Goal: Task Accomplishment & Management: Manage account settings

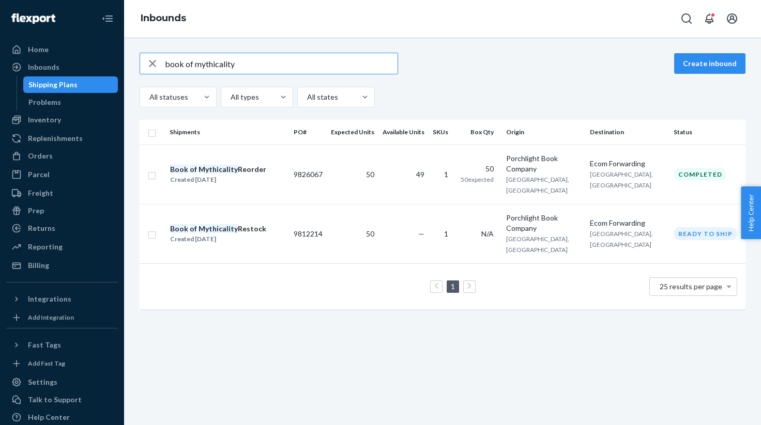
click at [236, 64] on input "book of mythicality" at bounding box center [281, 63] width 233 height 21
type input "coaster"
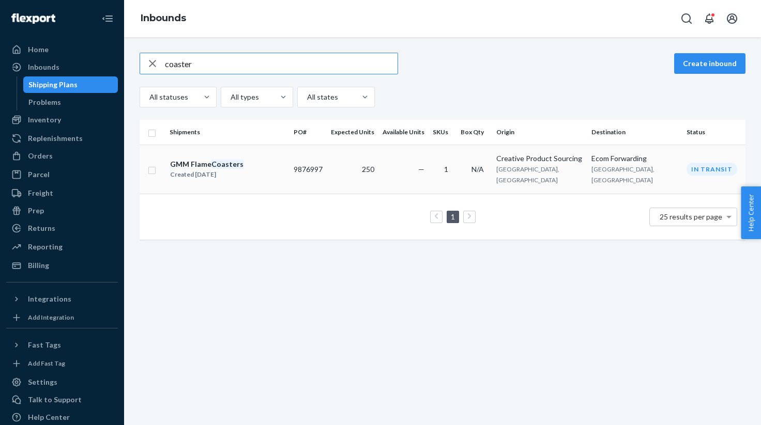
click at [285, 165] on div "GMM Flame Coasters Created [DATE]" at bounding box center [228, 170] width 116 height 22
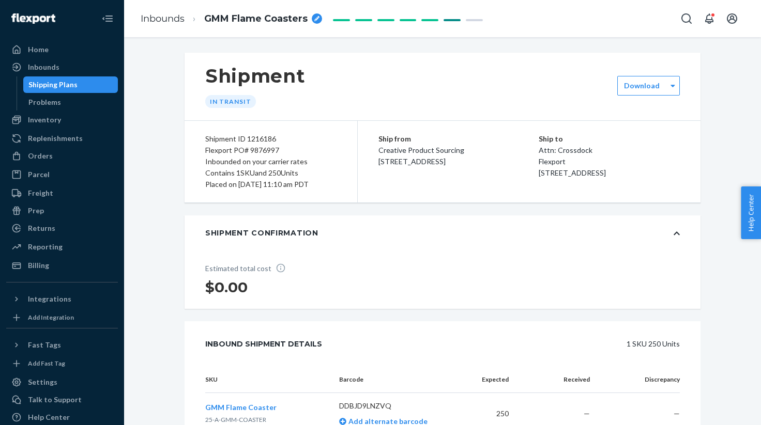
click at [239, 153] on div "Flexport PO# 9876997" at bounding box center [270, 150] width 131 height 11
copy div "Flexport PO# 9876997"
click at [239, 15] on span "GMM Flame Coasters" at bounding box center [255, 18] width 103 height 13
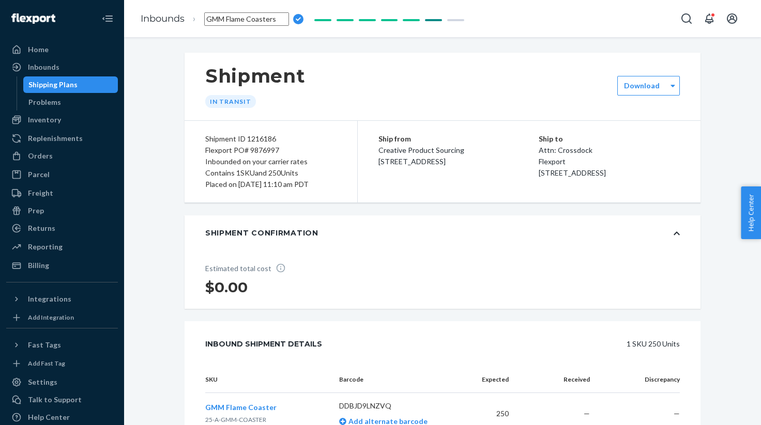
click at [239, 15] on input "GMM Flame Coasters" at bounding box center [246, 18] width 85 height 13
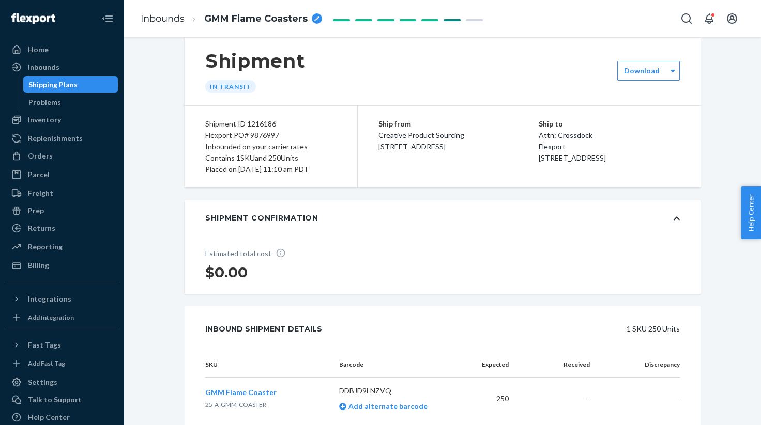
scroll to position [21, 0]
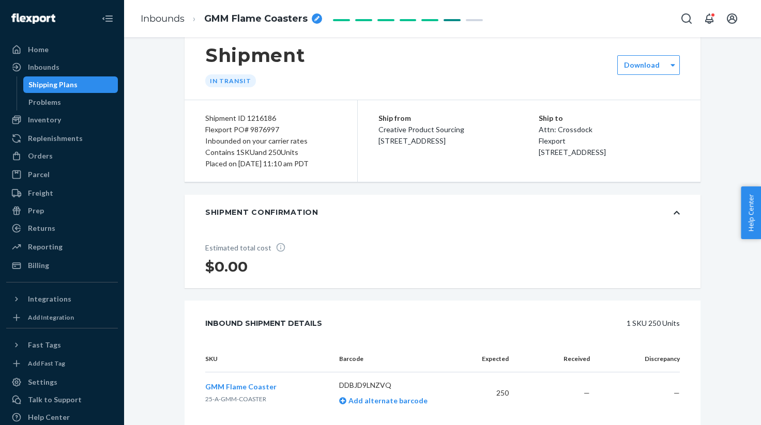
click at [479, 39] on div "Shipment In transit" at bounding box center [443, 66] width 516 height 68
click at [57, 71] on div "Inbounds" at bounding box center [44, 67] width 32 height 10
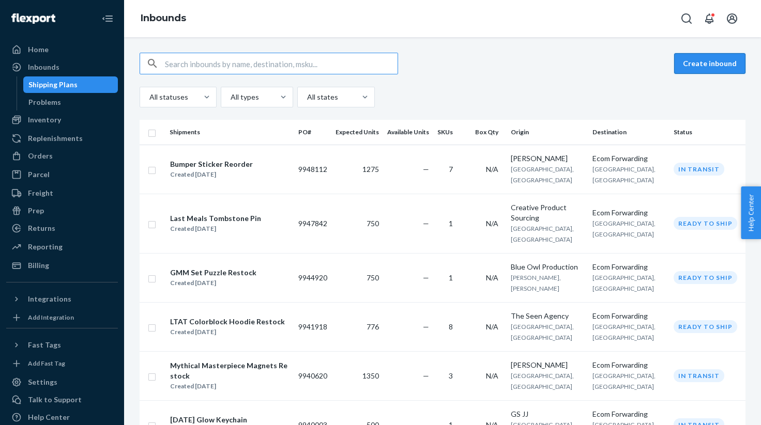
click at [717, 72] on button "Create inbound" at bounding box center [709, 63] width 71 height 21
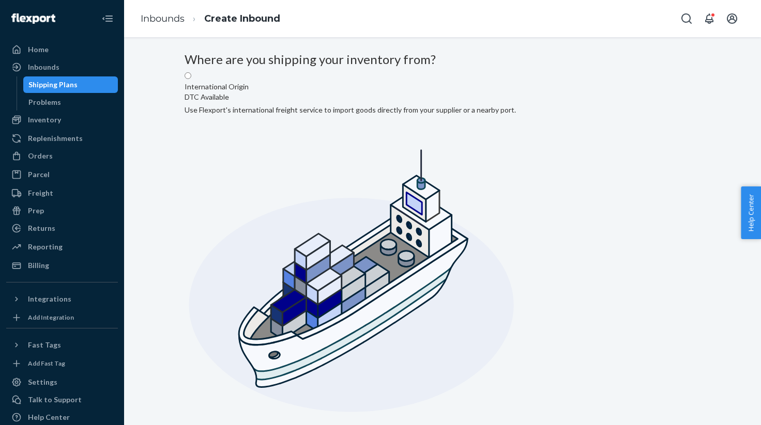
click at [191, 425] on input "Domestic Origin Use Flexport’s extensive US trucking network or your own carrie…" at bounding box center [188, 430] width 7 height 7
radio input "true"
click at [37, 66] on div "Inbounds" at bounding box center [44, 67] width 32 height 10
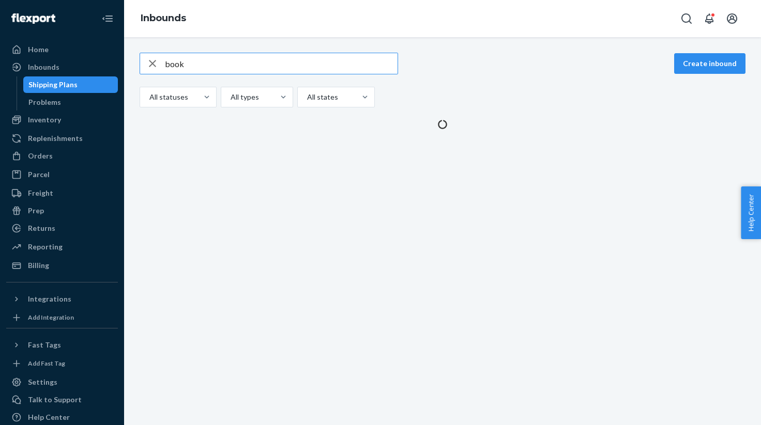
type input "book"
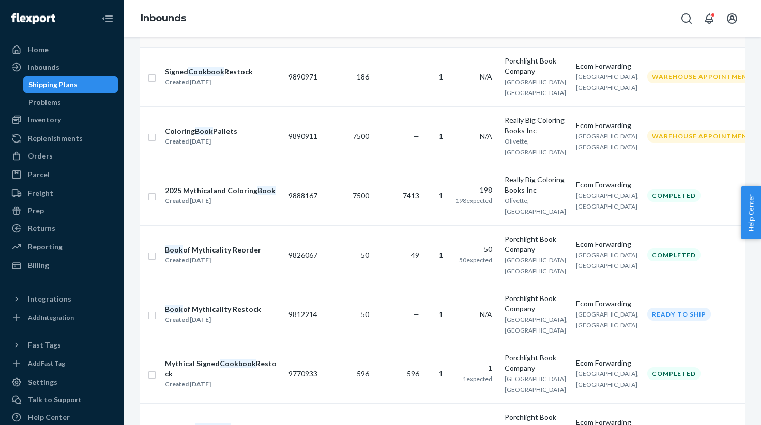
scroll to position [179, 0]
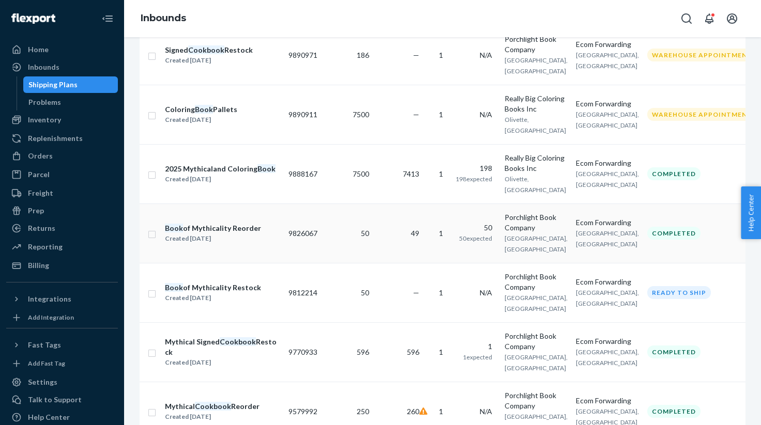
click at [149, 228] on input "checkbox" at bounding box center [152, 233] width 8 height 11
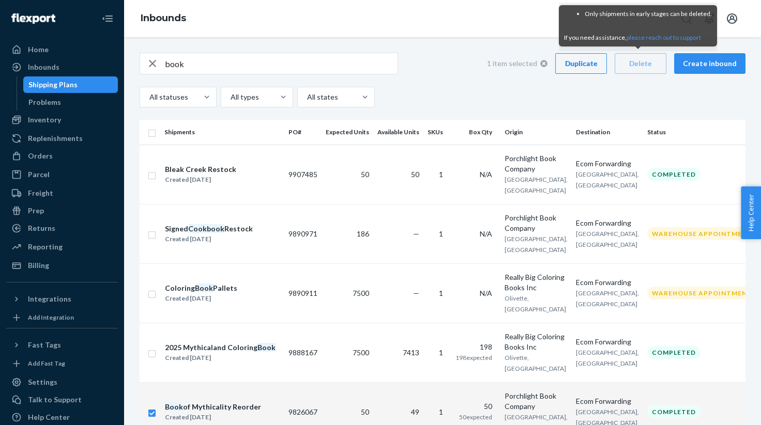
click at [587, 64] on div "Duplicate" at bounding box center [581, 63] width 34 height 10
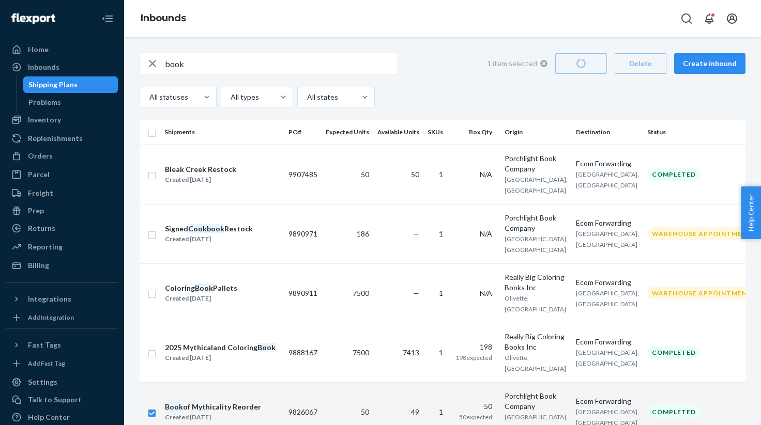
checkbox input "false"
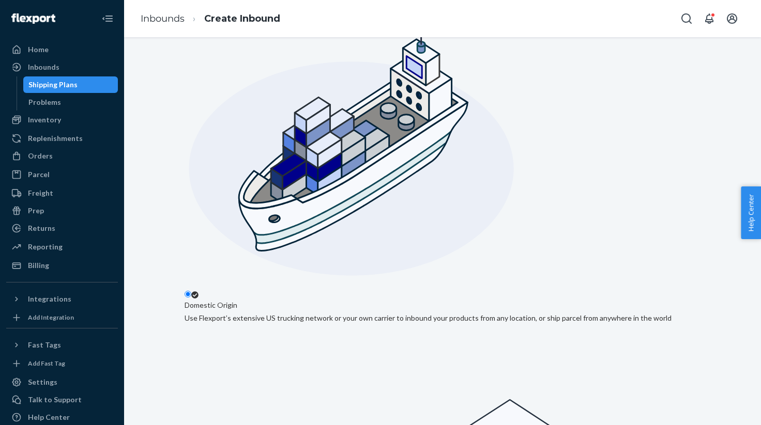
scroll to position [147, 0]
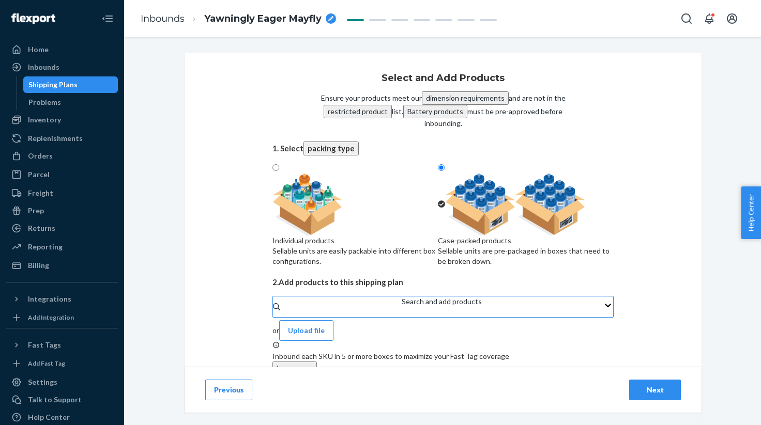
click at [402, 307] on div "Search and add products" at bounding box center [442, 302] width 80 height 10
click at [402, 316] on input "Search and add products" at bounding box center [402, 312] width 1 height 10
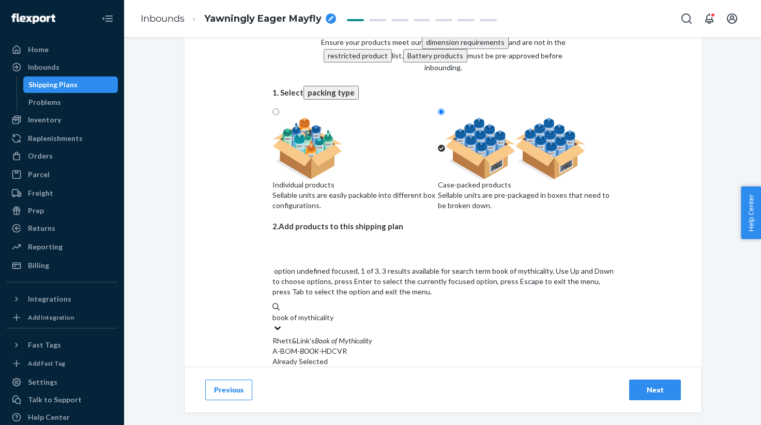
scroll to position [101, 0]
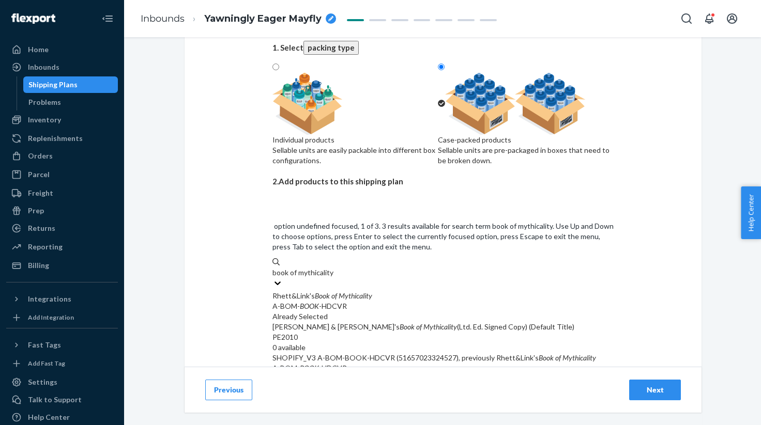
click at [435, 291] on div "Rhett&Link's Book of Mythicality" at bounding box center [442, 296] width 341 height 10
click at [334, 268] on input "book of mythicality" at bounding box center [303, 273] width 62 height 10
type input "book of mythicality"
click at [209, 223] on div "Select and Add Products Ensure your products meet our dimension requirements an…" at bounding box center [443, 288] width 517 height 673
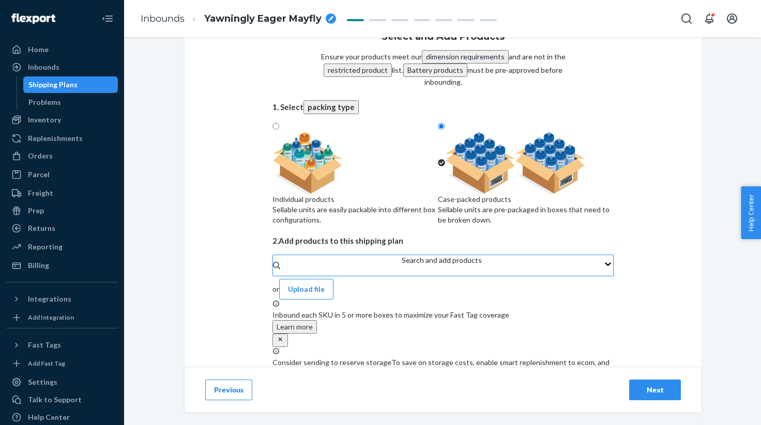
scroll to position [0, 0]
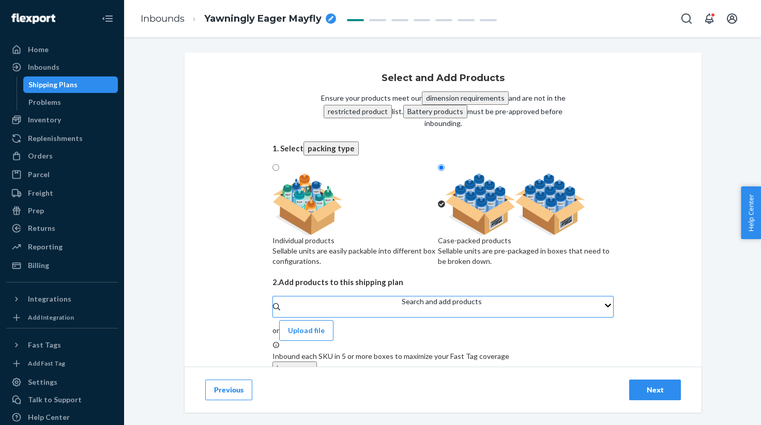
click at [331, 20] on icon "breadcrumbs" at bounding box center [330, 18] width 5 height 5
click at [270, 19] on input "Yawningly Eager Mayfly" at bounding box center [246, 18] width 85 height 13
type input "Book of Mythicality Reorder"
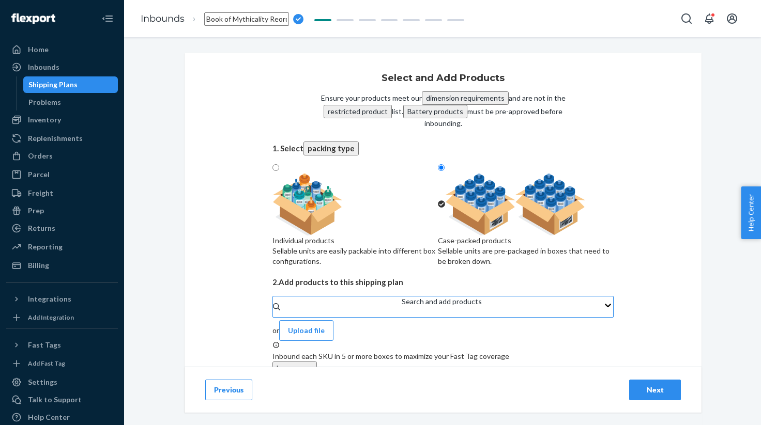
click at [242, 111] on div "Select and Add Products Ensure your products meet our dimension requirements an…" at bounding box center [443, 294] width 517 height 482
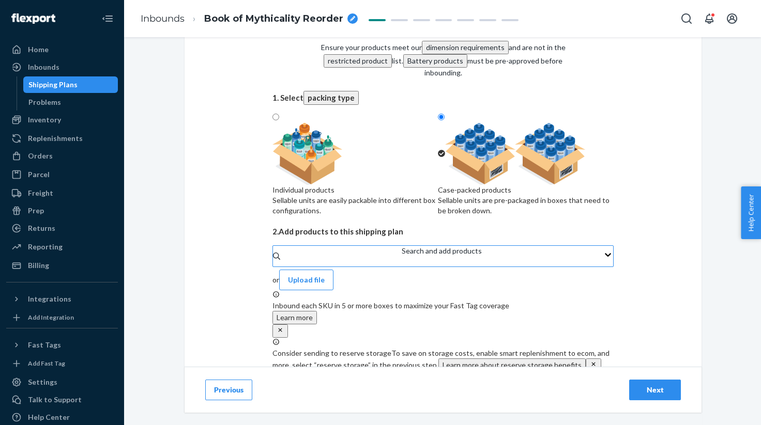
scroll to position [166, 0]
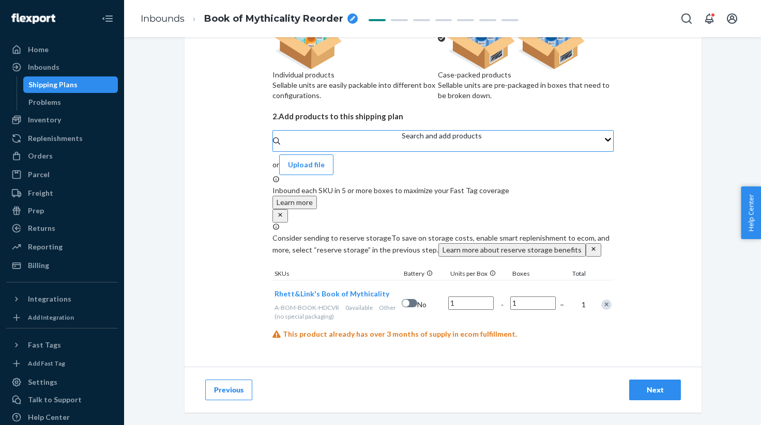
click at [466, 303] on input "1" at bounding box center [470, 303] width 45 height 13
type input "50"
drag, startPoint x: 529, startPoint y: 337, endPoint x: 528, endPoint y: 328, distance: 8.3
click at [529, 330] on div "This product already has over 3 months of supply in ecom fulfillment." at bounding box center [442, 334] width 341 height 10
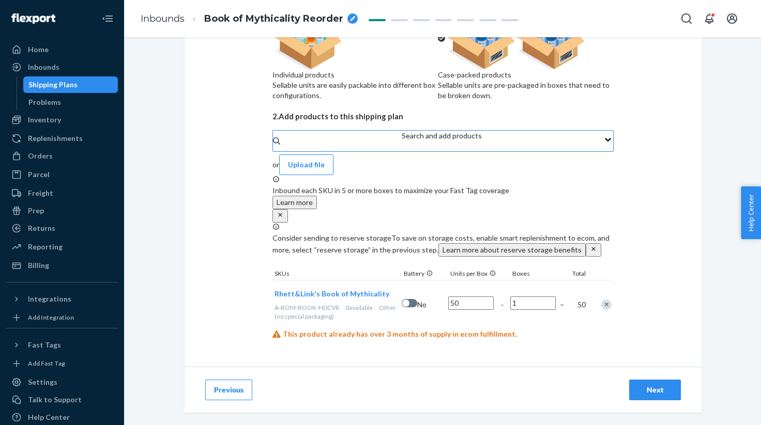
click at [652, 390] on div "Next" at bounding box center [655, 390] width 34 height 10
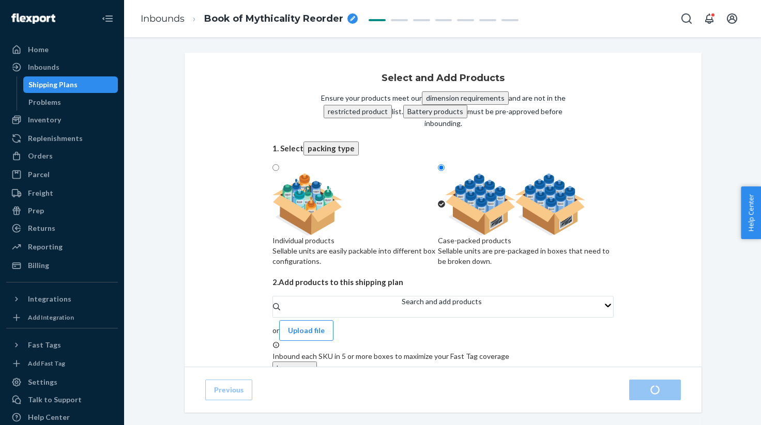
radio input "true"
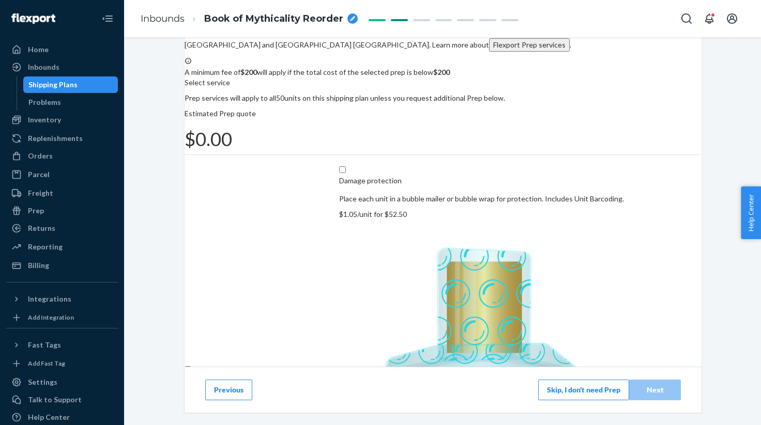
scroll to position [115, 0]
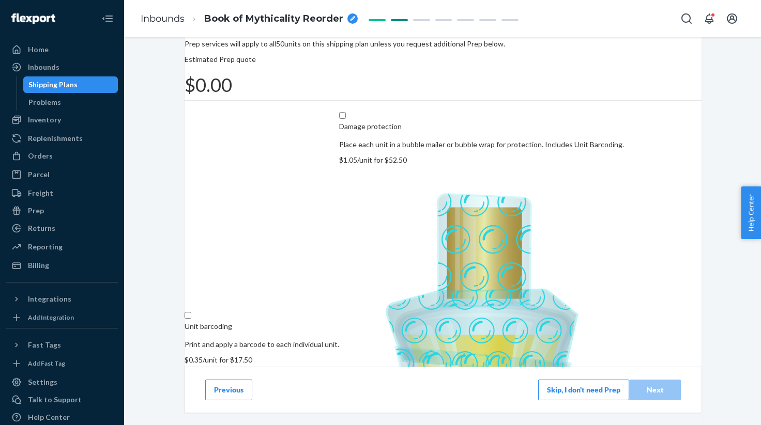
click at [583, 395] on button "Skip, I don't need Prep" at bounding box center [583, 390] width 91 height 21
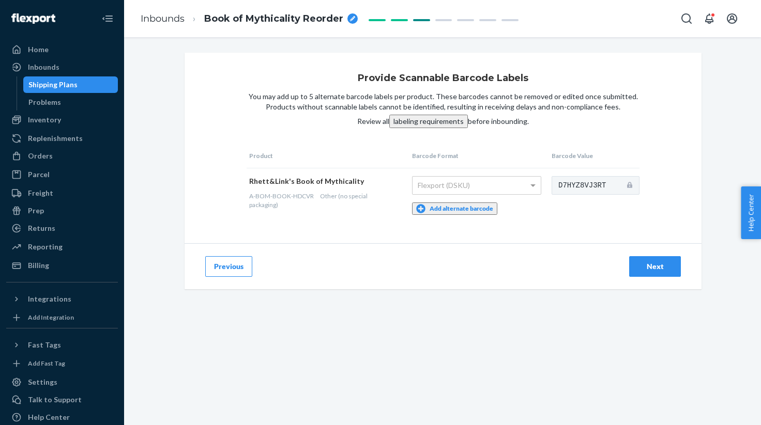
click at [657, 264] on div "Next" at bounding box center [655, 267] width 34 height 10
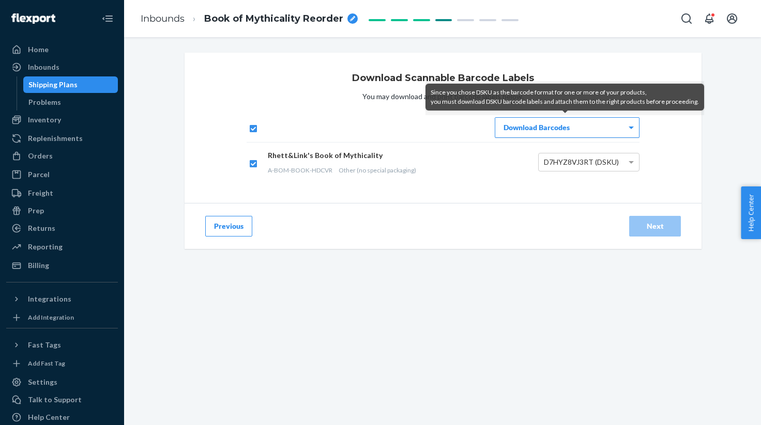
click at [593, 126] on div "Download Barcodes" at bounding box center [567, 128] width 144 height 20
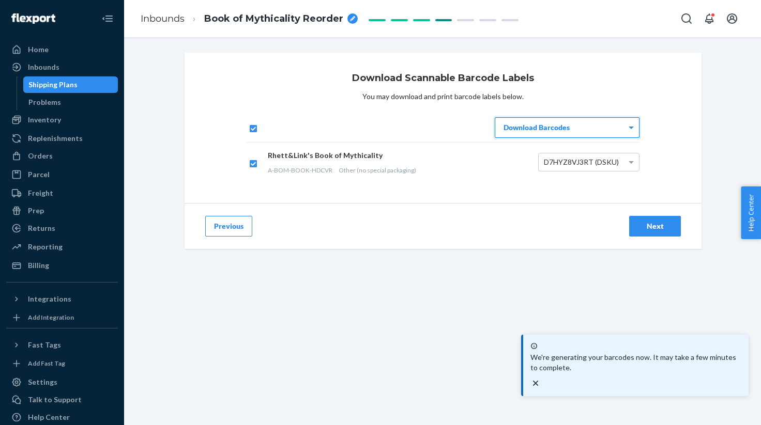
click at [651, 232] on button "Next" at bounding box center [655, 226] width 52 height 21
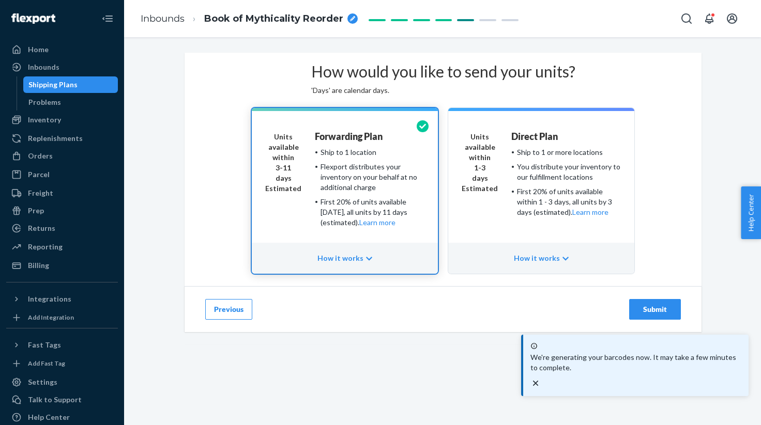
scroll to position [16, 0]
click at [646, 320] on button "Submit" at bounding box center [655, 309] width 52 height 21
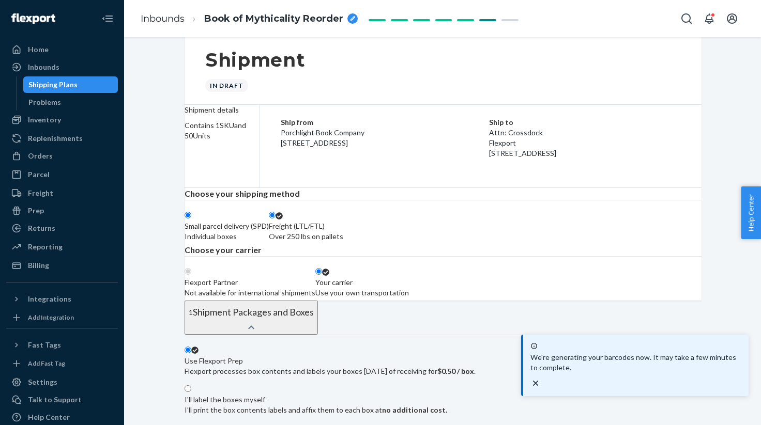
radio input "true"
radio input "false"
radio input "true"
radio input "false"
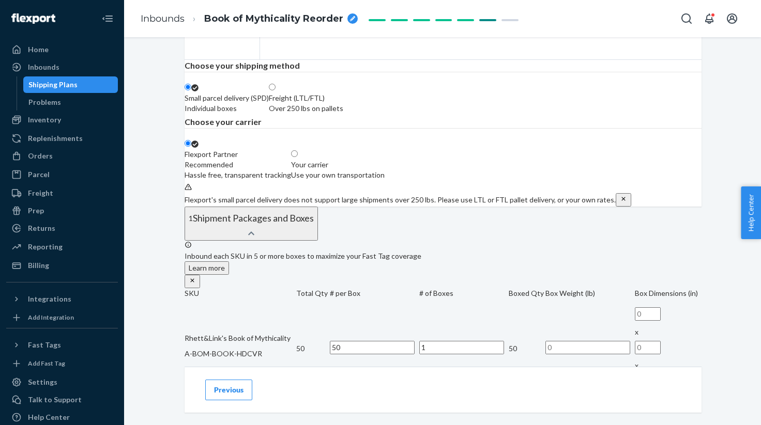
scroll to position [176, 0]
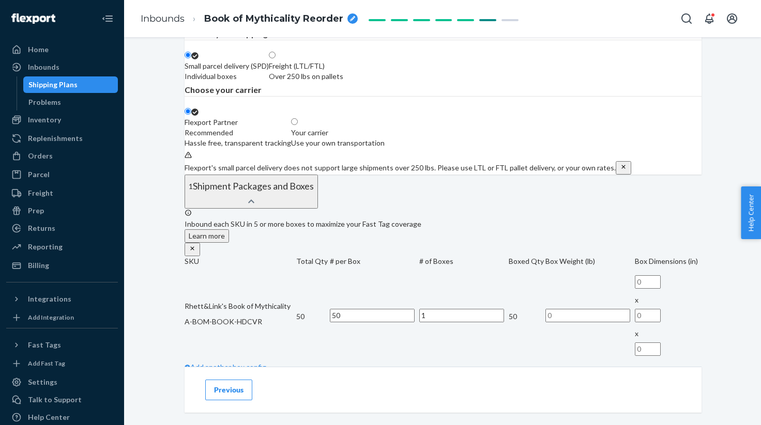
click at [343, 82] on div "Over 250 lbs on pallets" at bounding box center [306, 76] width 74 height 10
click at [276, 58] on input "Freight (LTL/FTL) Over 250 lbs on pallets" at bounding box center [272, 55] width 7 height 7
radio input "true"
radio input "false"
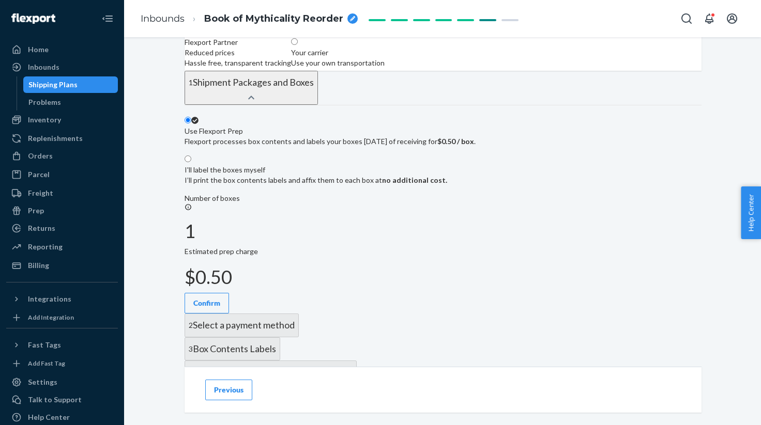
scroll to position [271, 0]
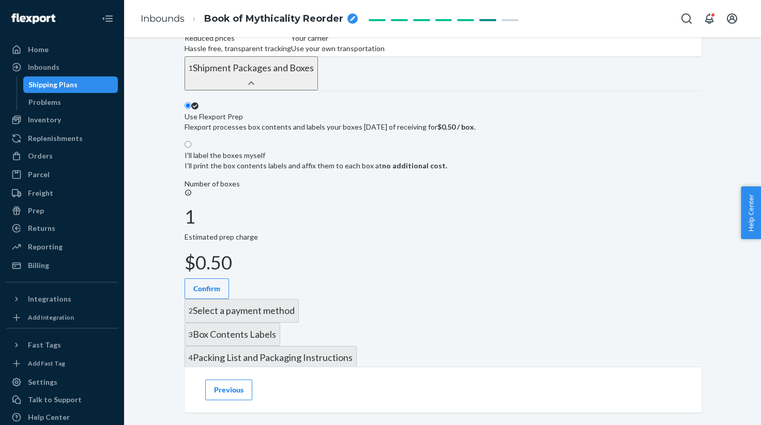
click at [385, 54] on label "Your carrier Use your own transportation" at bounding box center [338, 38] width 94 height 31
click at [298, 30] on input "Your carrier Use your own transportation" at bounding box center [294, 27] width 7 height 7
radio input "true"
radio input "false"
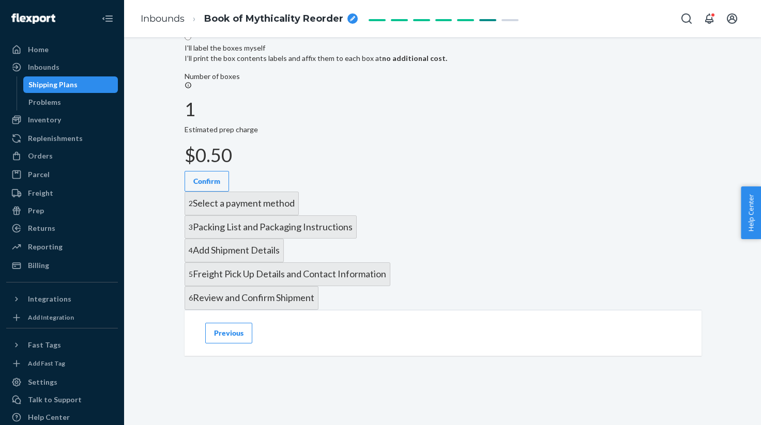
scroll to position [417, 0]
click at [447, 69] on label "I'll label the boxes myself I’ll print the box contents labels and affix them t…" at bounding box center [316, 51] width 263 height 36
click at [191, 40] on input "I'll label the boxes myself I’ll print the box contents labels and affix them t…" at bounding box center [188, 37] width 7 height 7
radio input "true"
radio input "false"
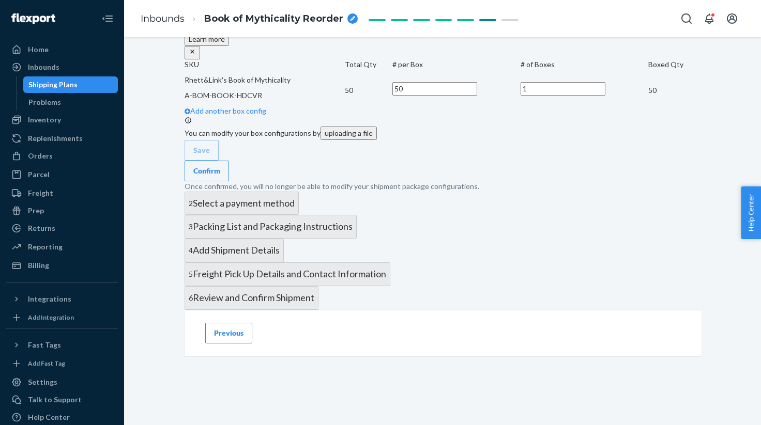
scroll to position [592, 0]
click at [229, 162] on button "Confirm" at bounding box center [207, 171] width 44 height 21
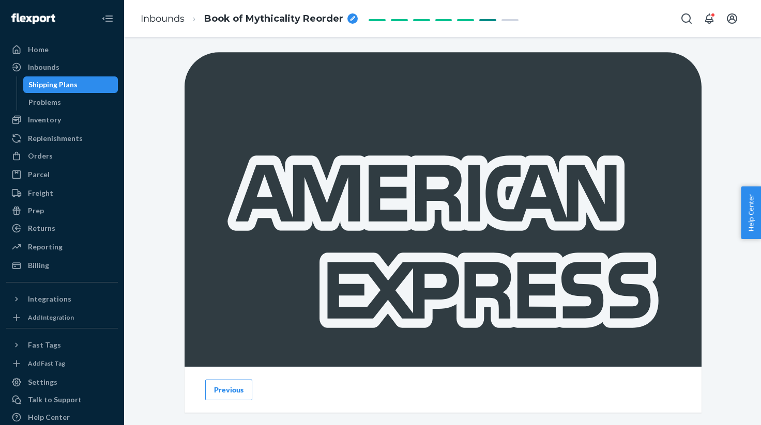
scroll to position [563, 0]
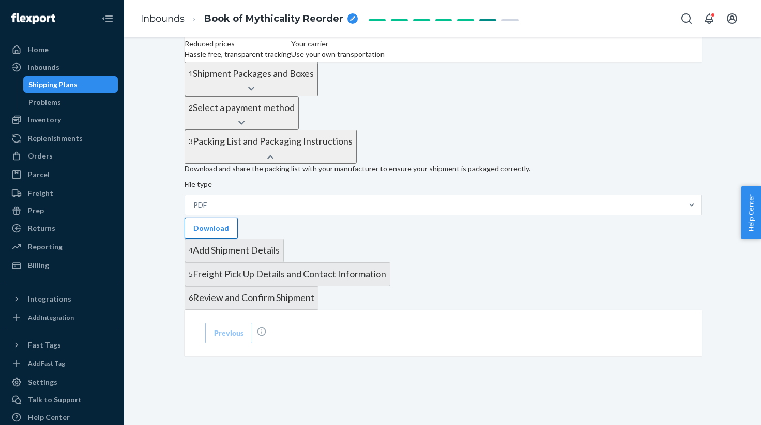
click at [238, 218] on button "Download" at bounding box center [211, 228] width 53 height 21
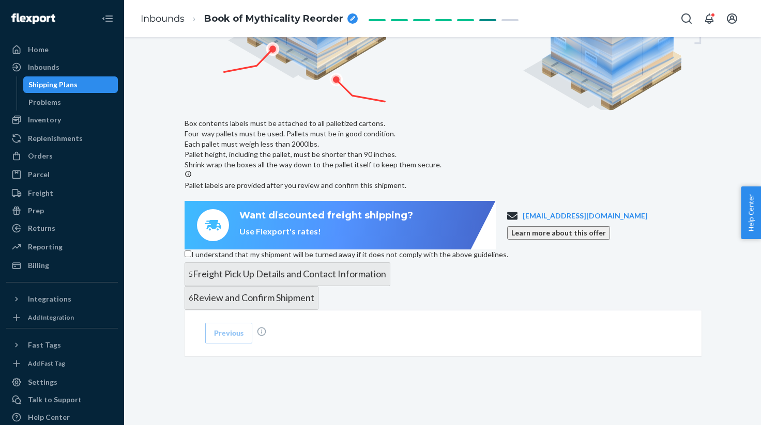
click at [246, 250] on label "I understand that my shipment will be turned away if it does not comply with th…" at bounding box center [347, 255] width 324 height 10
click at [191, 251] on input "I understand that my shipment will be turned away if it does not comply with th…" at bounding box center [188, 254] width 7 height 7
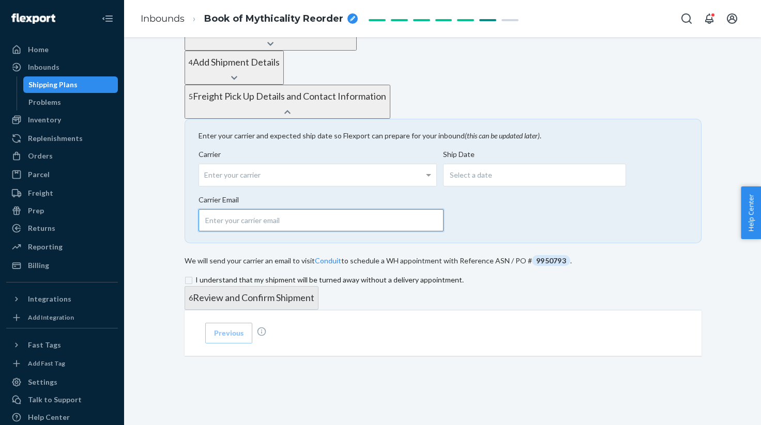
click at [308, 209] on input "email" at bounding box center [320, 220] width 245 height 22
paste input "[EMAIL_ADDRESS][DOMAIN_NAME]"
type input "[EMAIL_ADDRESS][DOMAIN_NAME]"
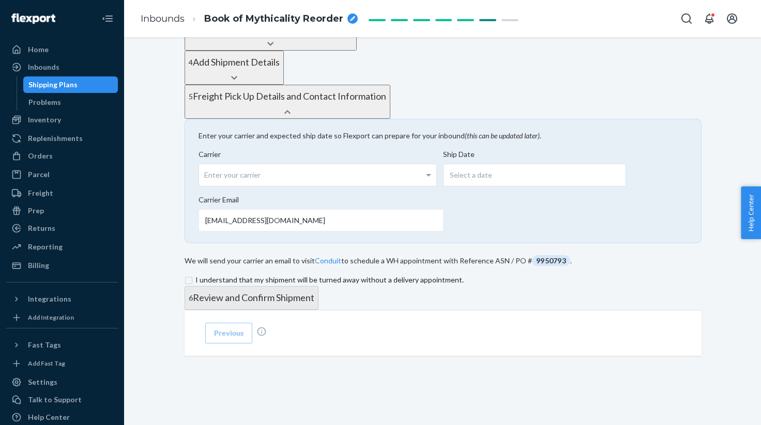
click at [279, 274] on input "checkbox" at bounding box center [443, 280] width 517 height 12
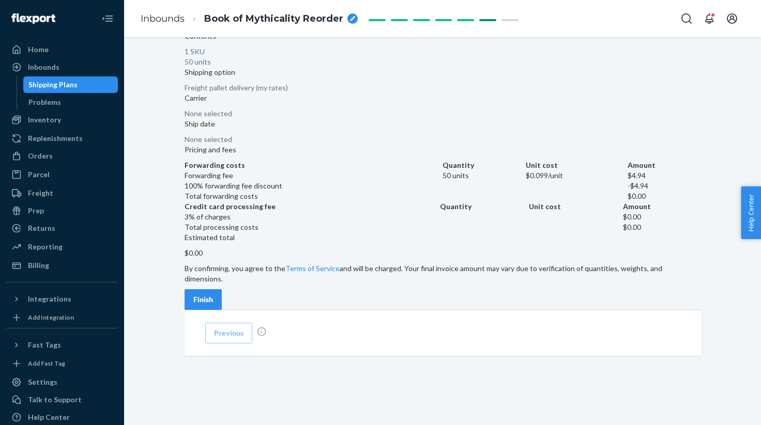
click at [213, 295] on div "Finish" at bounding box center [203, 300] width 20 height 10
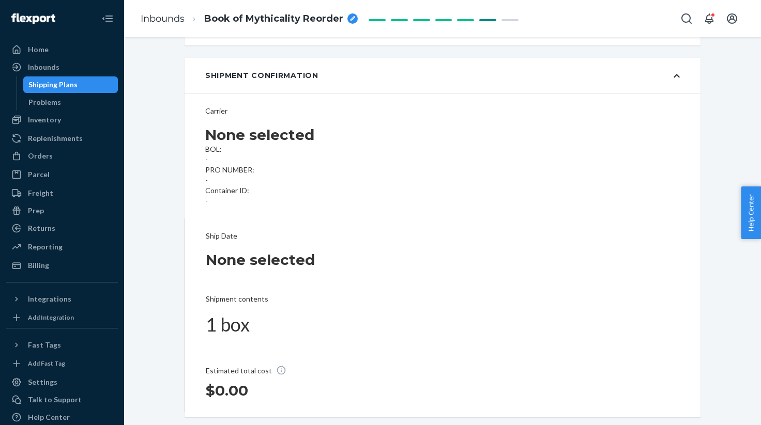
scroll to position [36, 0]
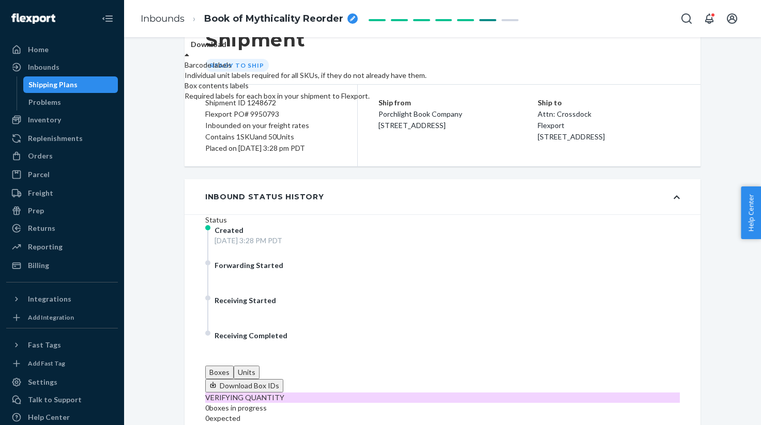
click at [658, 50] on div "Download" at bounding box center [432, 44] width 495 height 10
click at [651, 101] on div "Required labels for each box in your shipment to Flexport." at bounding box center [432, 96] width 495 height 10
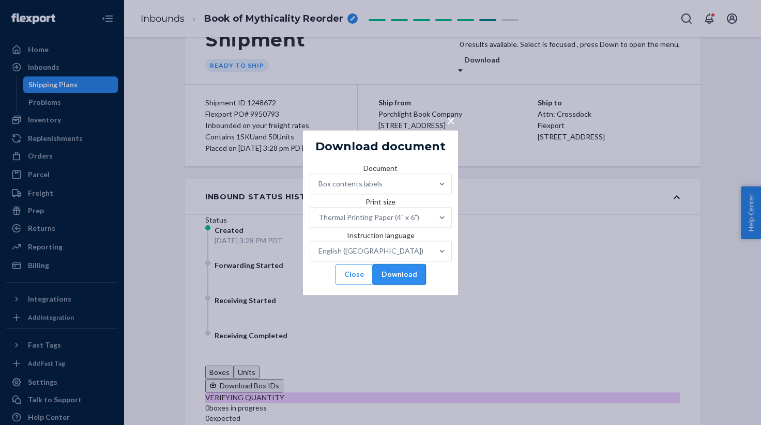
click at [401, 285] on button "Download" at bounding box center [399, 274] width 53 height 21
click at [450, 112] on span "×" at bounding box center [451, 121] width 8 height 18
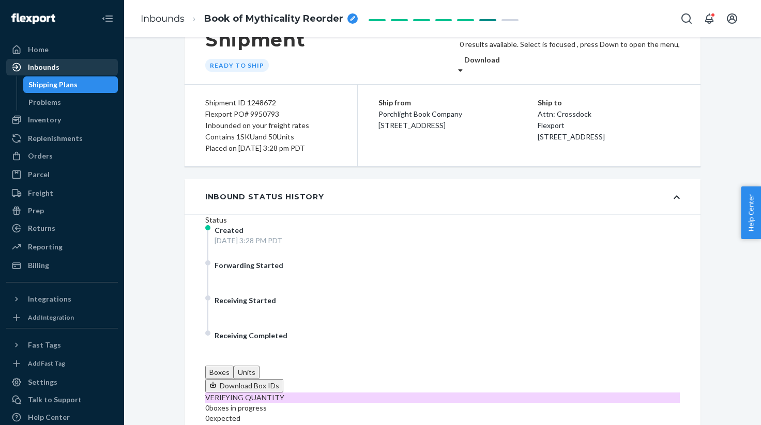
click at [49, 60] on div "Inbounds" at bounding box center [62, 67] width 110 height 14
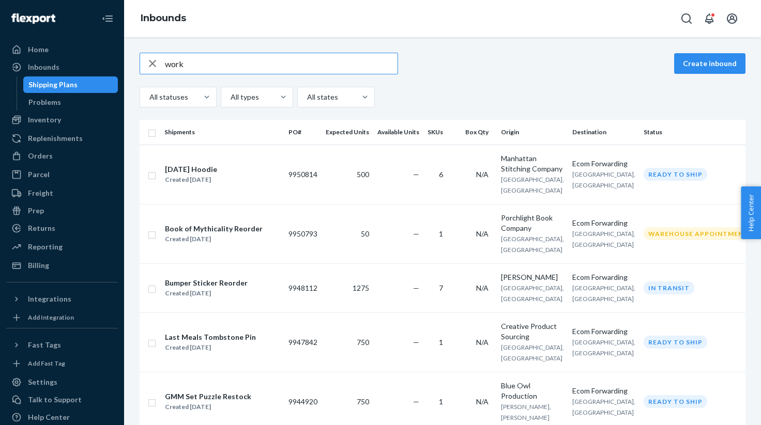
type input "work"
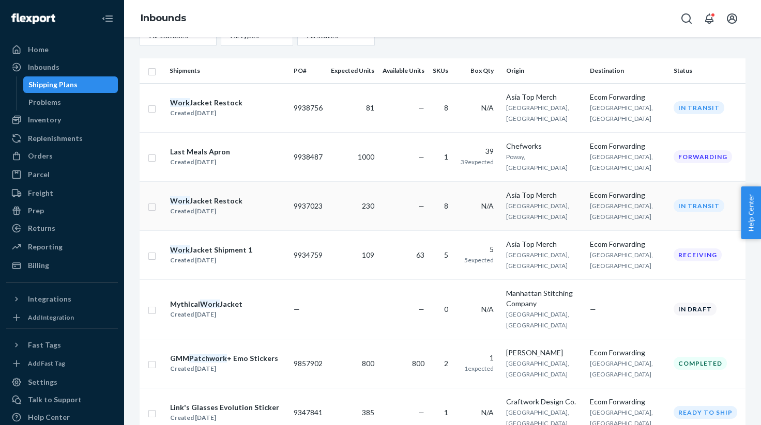
scroll to position [64, 0]
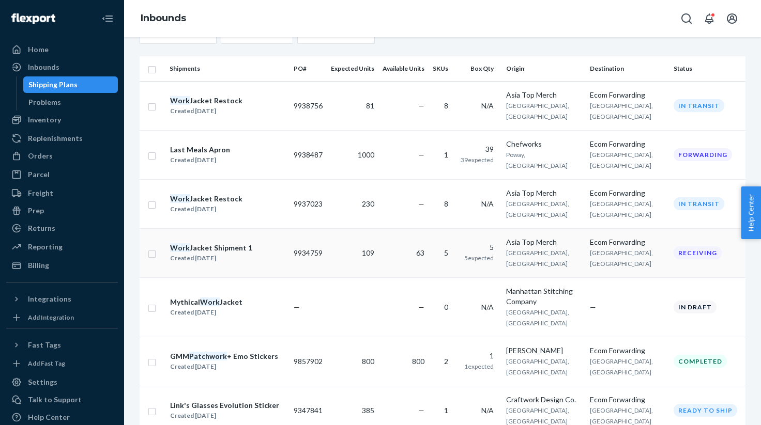
click at [383, 247] on td "63" at bounding box center [403, 252] width 50 height 49
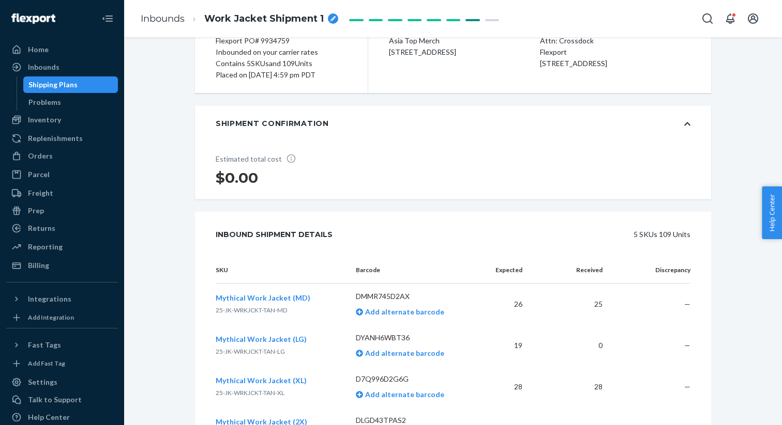
scroll to position [252, 0]
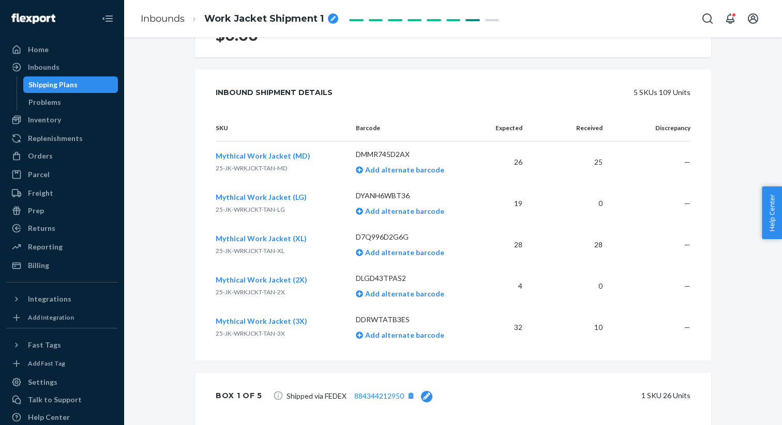
click at [515, 326] on td "32" at bounding box center [505, 327] width 52 height 41
click at [546, 326] on td "10" at bounding box center [570, 327] width 80 height 41
click at [286, 319] on span "Mythical Work Jacket (3X)" at bounding box center [261, 321] width 91 height 9
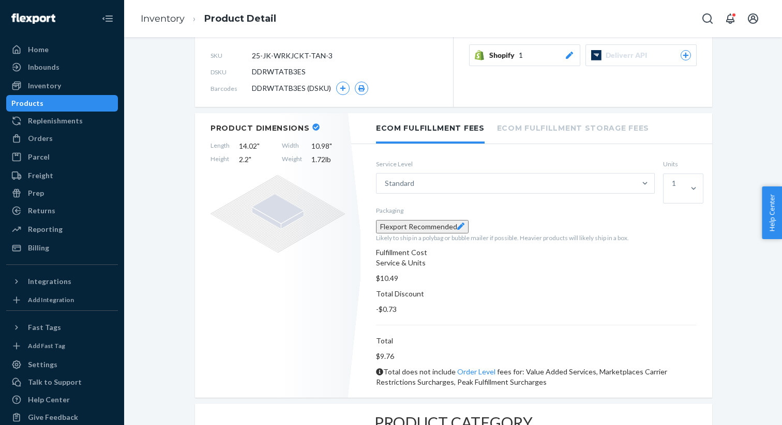
scroll to position [137, 0]
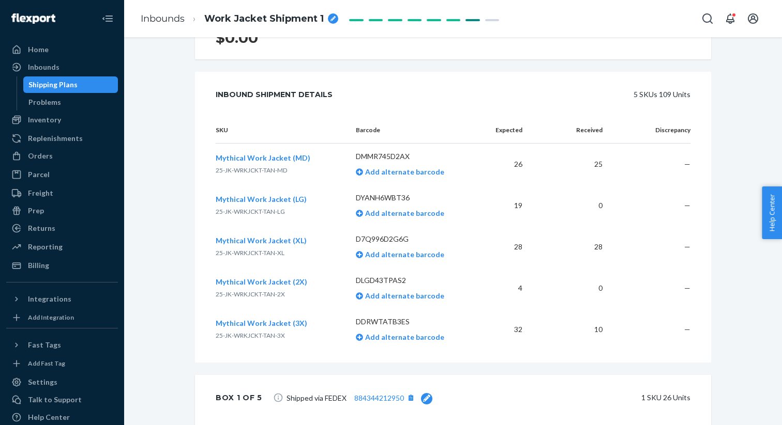
scroll to position [282, 0]
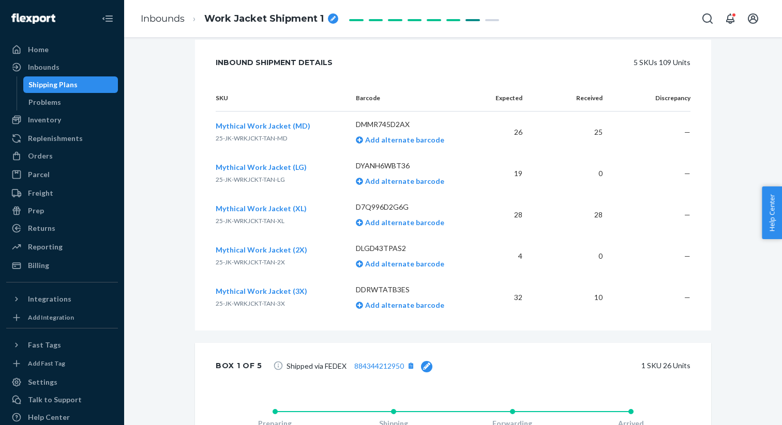
click at [267, 207] on span "Mythical Work Jacket (XL)" at bounding box center [261, 208] width 91 height 9
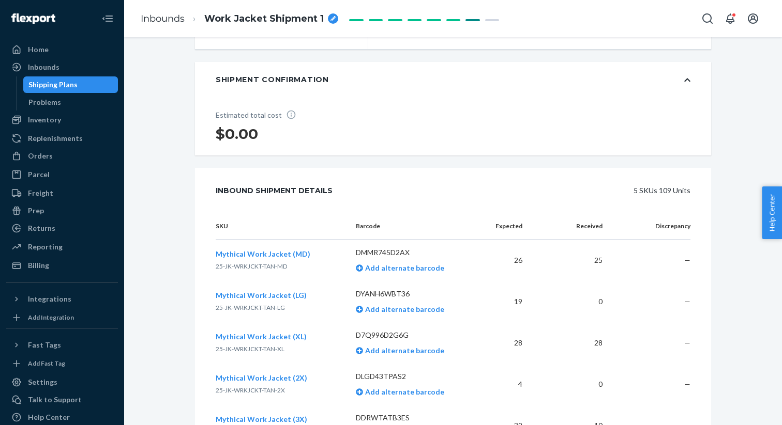
scroll to position [222, 0]
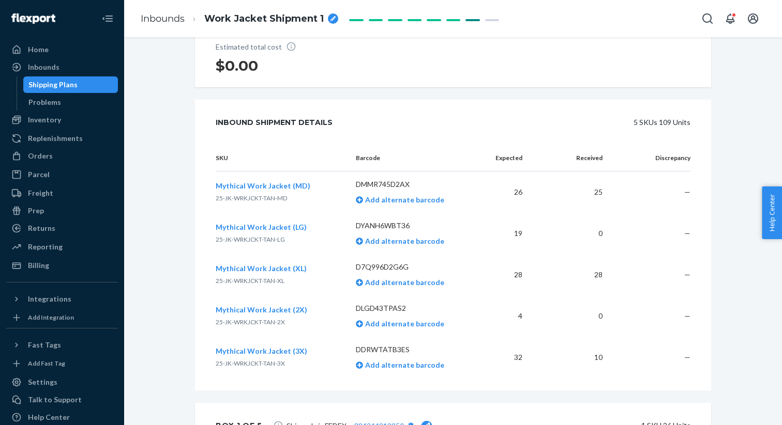
click at [239, 185] on span "Mythical Work Jacket (MD)" at bounding box center [263, 185] width 95 height 9
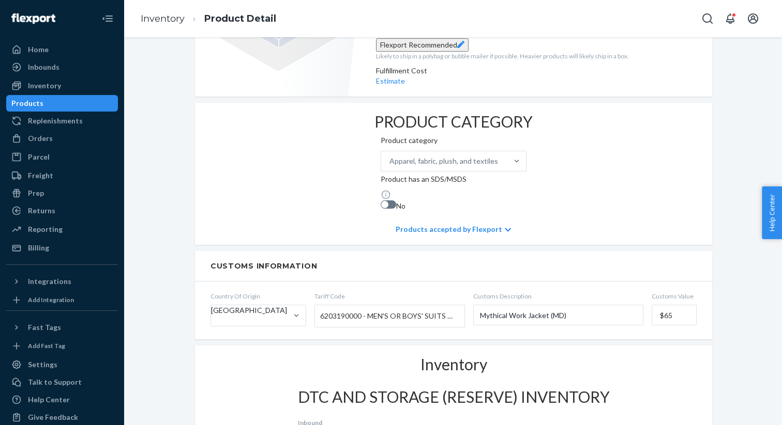
scroll to position [589, 0]
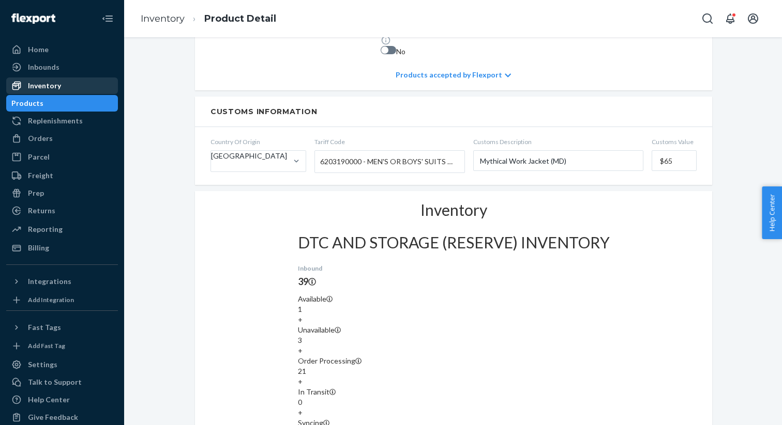
click at [53, 88] on div "Inventory" at bounding box center [44, 86] width 33 height 10
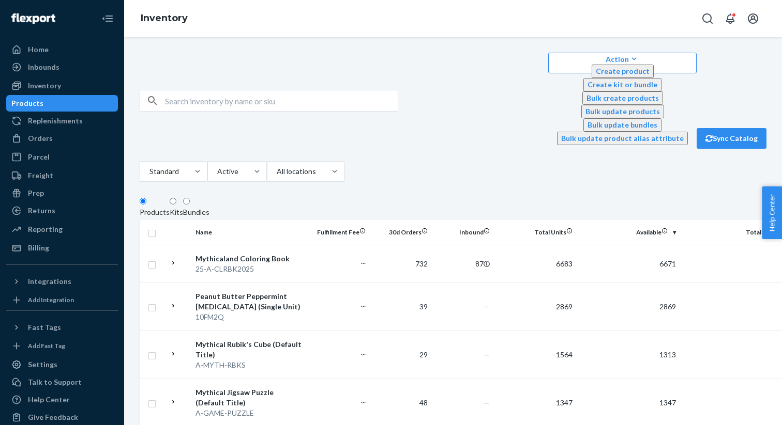
click at [457, 80] on div "Action Create product Create kit or bundle Bulk create products Bulk update pro…" at bounding box center [453, 119] width 626 height 132
click at [351, 90] on input "text" at bounding box center [281, 100] width 233 height 21
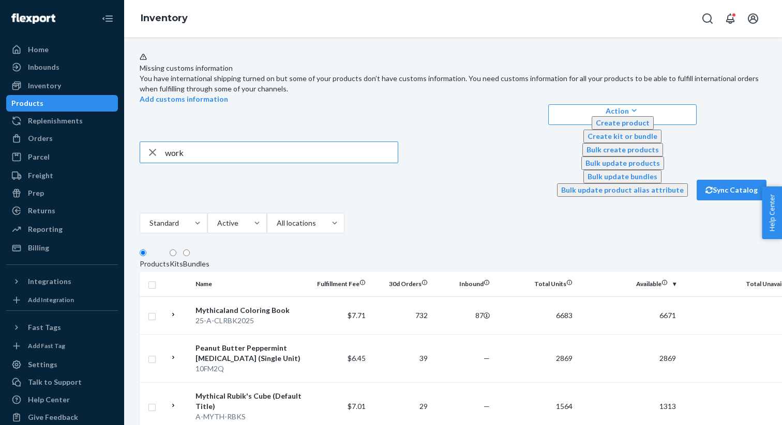
type input "work"
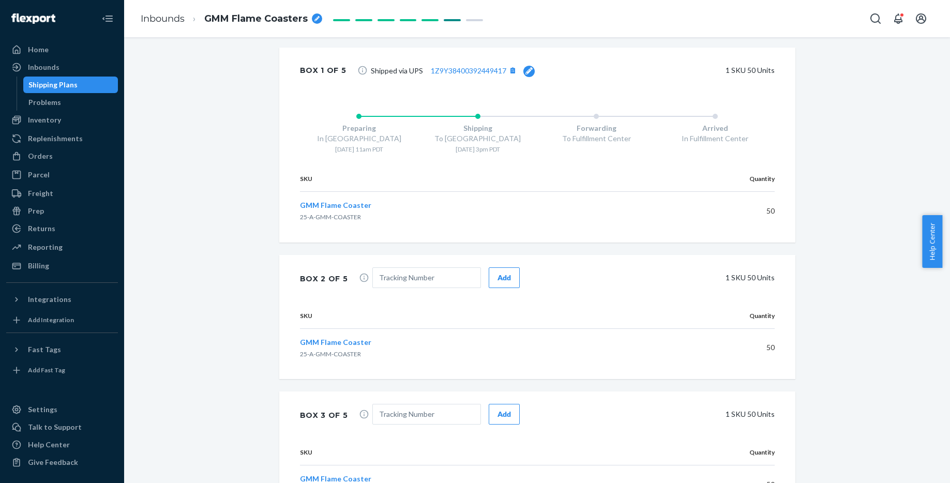
scroll to position [320, 0]
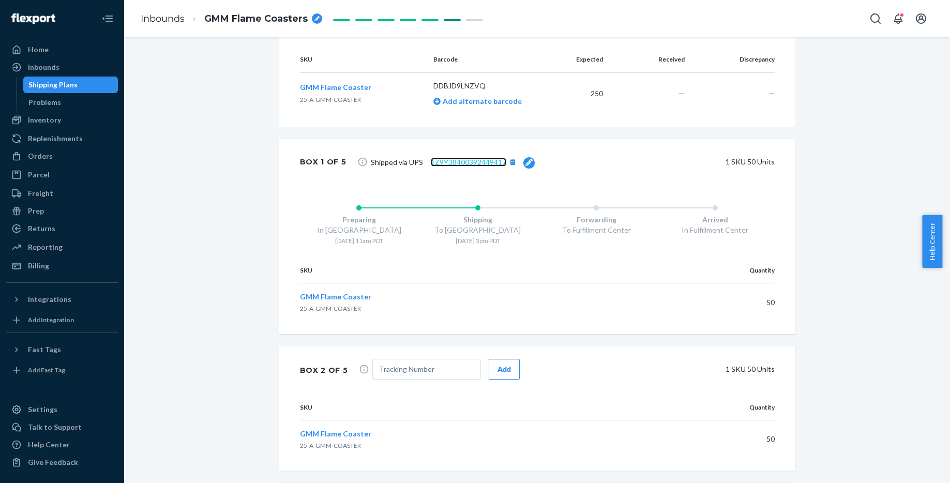
click at [470, 159] on link "1Z9Y38400392449417" at bounding box center [468, 162] width 75 height 9
